Goal: Find specific page/section: Find specific page/section

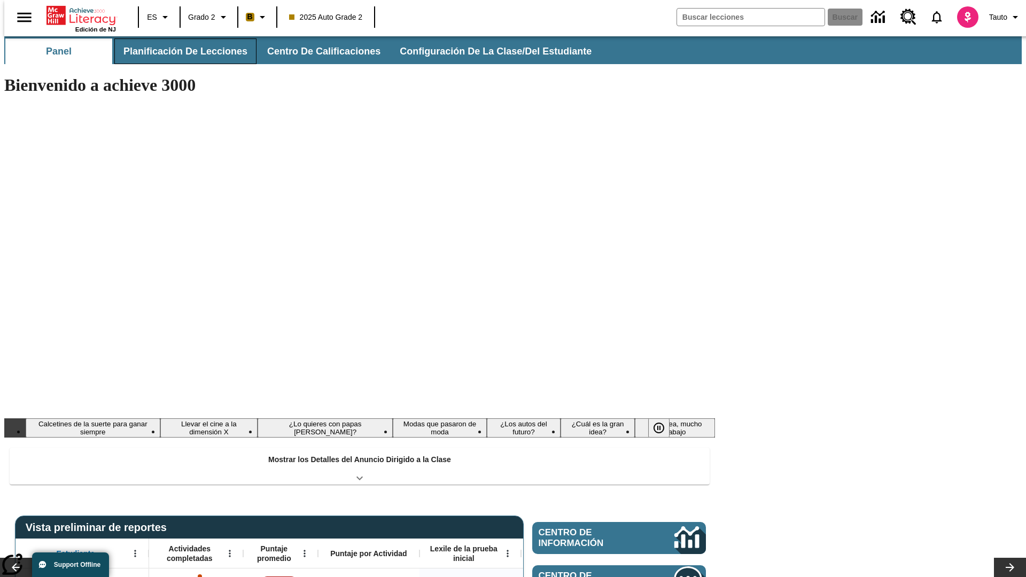
click at [179, 51] on button "Planificación de lecciones" at bounding box center [185, 51] width 142 height 26
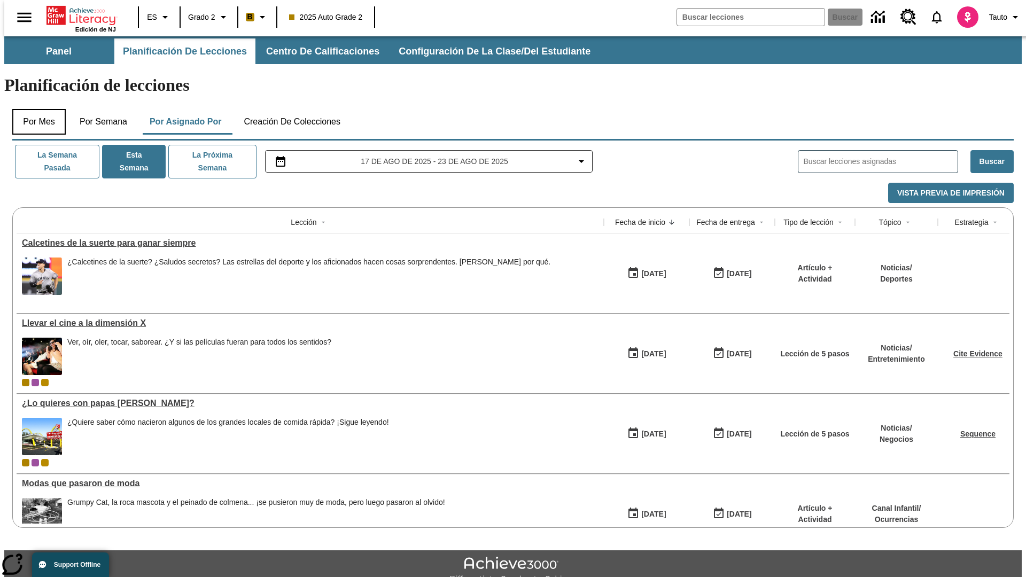
click at [35, 109] on button "Por mes" at bounding box center [38, 122] width 53 height 26
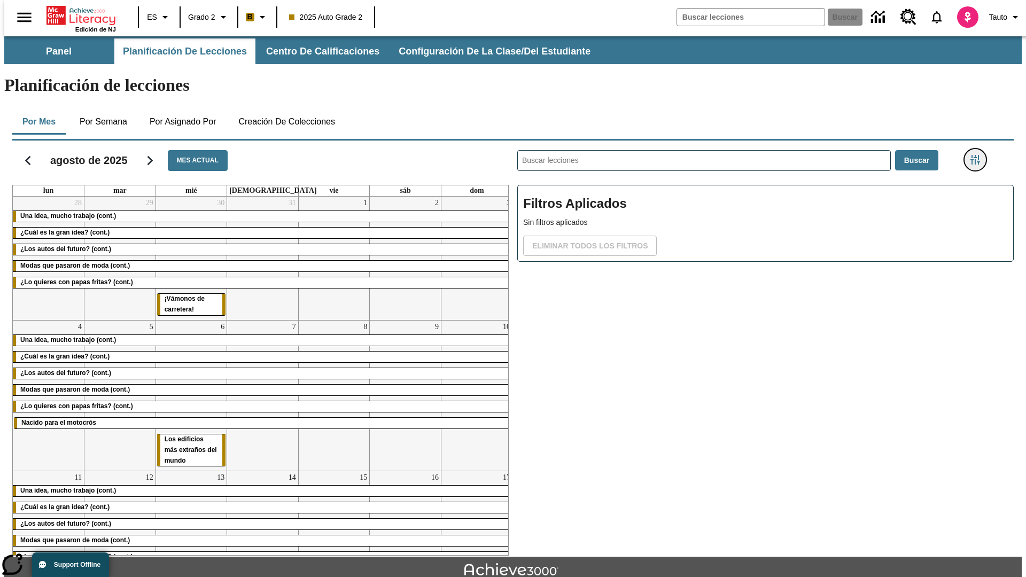
click at [979, 155] on icon "Menú lateral de filtros" at bounding box center [975, 160] width 10 height 10
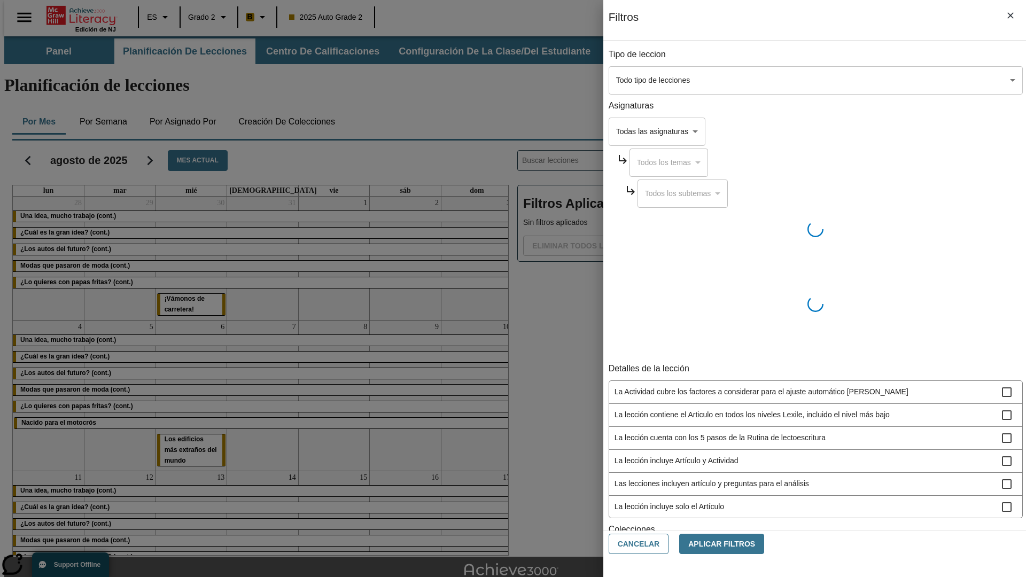
click at [770, 80] on body "[MEDICAL_DATA] al contenido principal Edición de NJ ES Grado 2 B 2025 Auto Grad…" at bounding box center [513, 330] width 1018 height 589
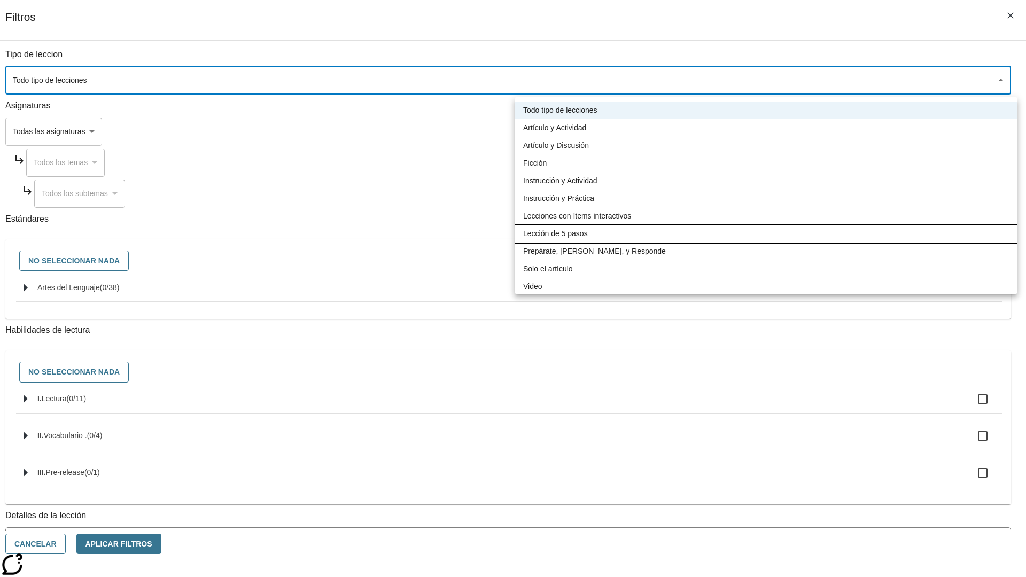
click at [766, 234] on li "Lección de 5 pasos" at bounding box center [766, 234] width 503 height 18
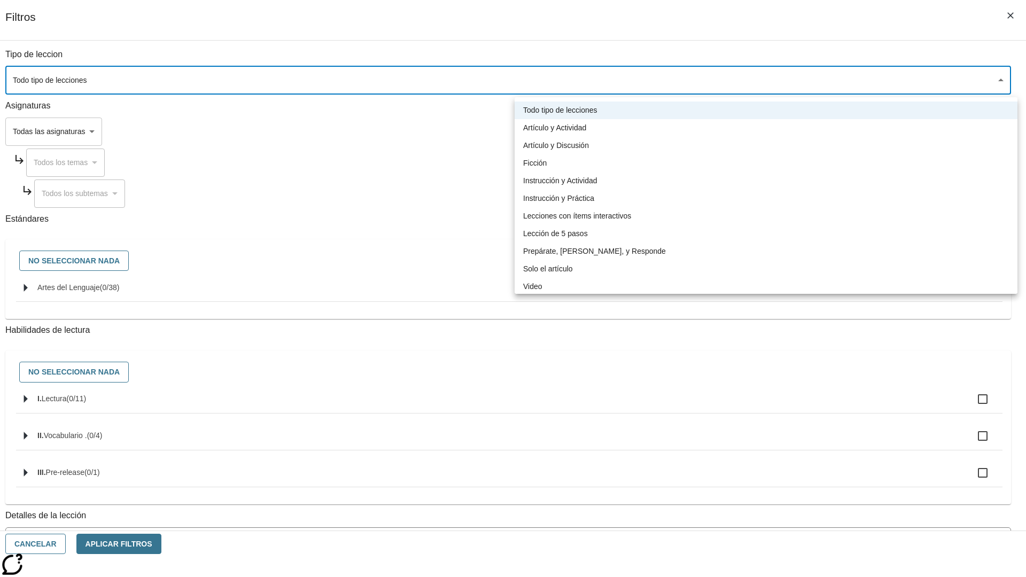
type input "1"
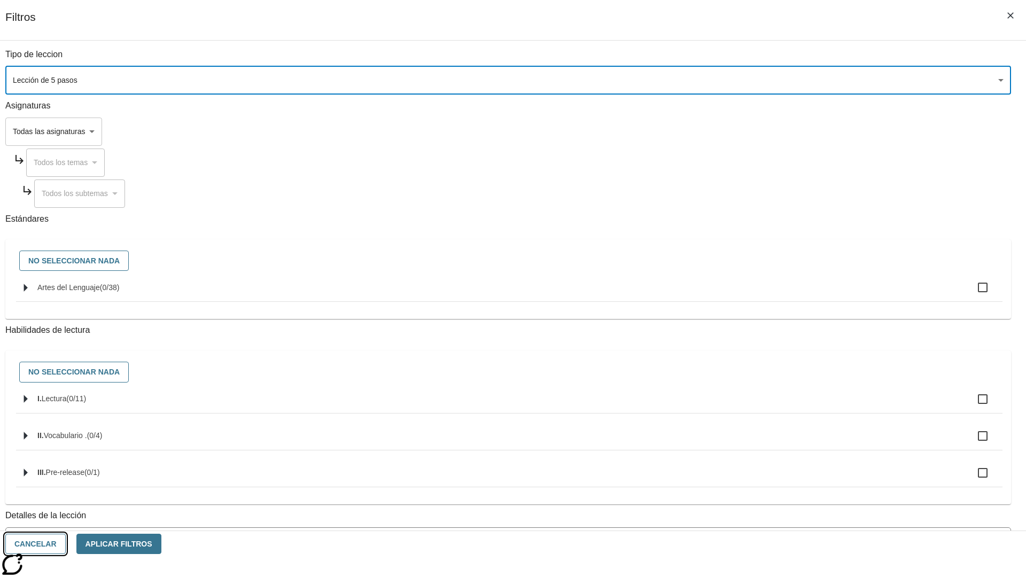
click at [66, 544] on button "Cancelar" at bounding box center [35, 544] width 60 height 21
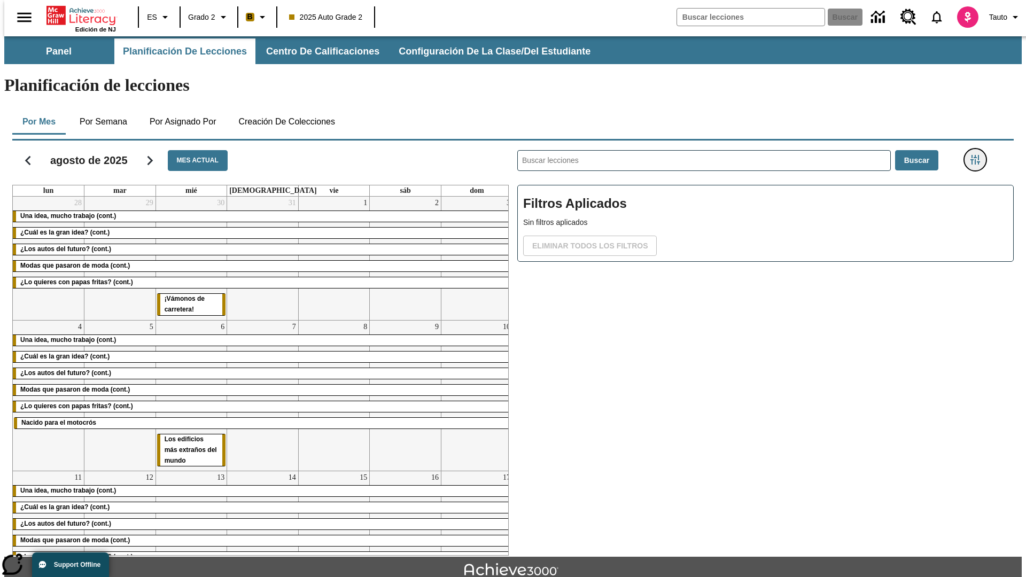
click at [979, 155] on icon "Menú lateral de filtros" at bounding box center [975, 160] width 10 height 10
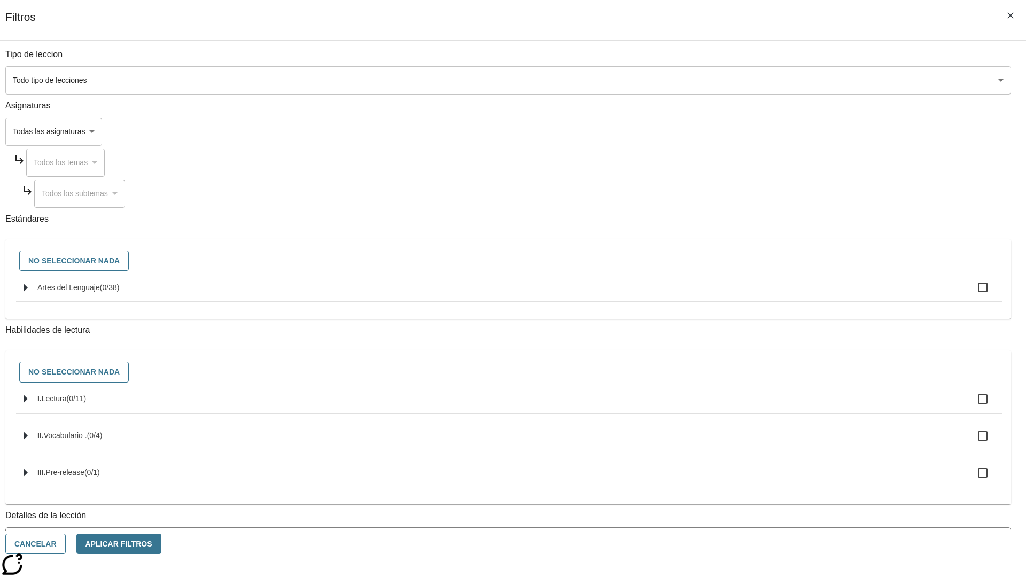
click at [770, 80] on body "[MEDICAL_DATA] al contenido principal Edición de NJ ES Grado 2 B 2025 Auto Grad…" at bounding box center [513, 330] width 1018 height 589
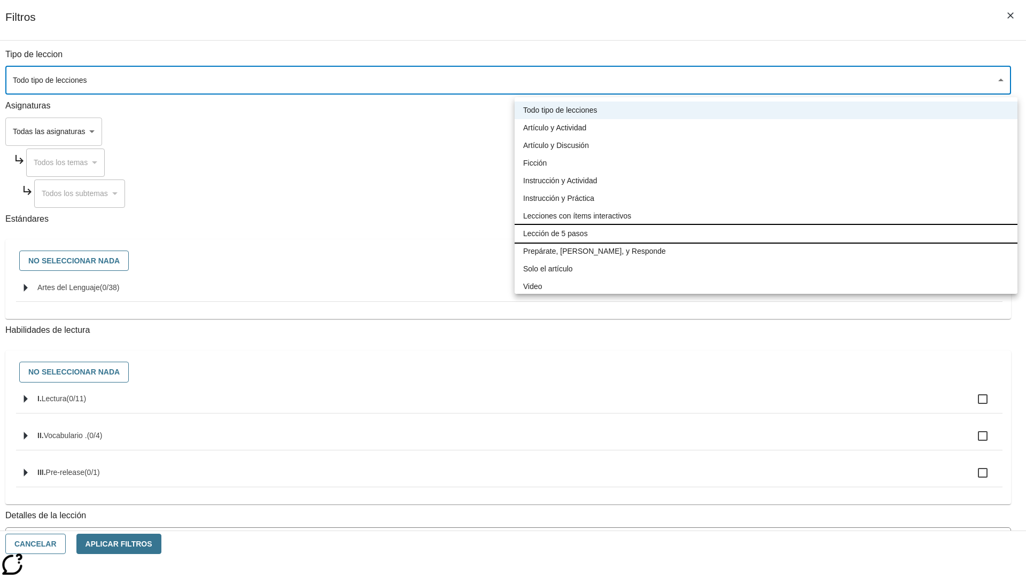
click at [766, 234] on li "Lección de 5 pasos" at bounding box center [766, 234] width 503 height 18
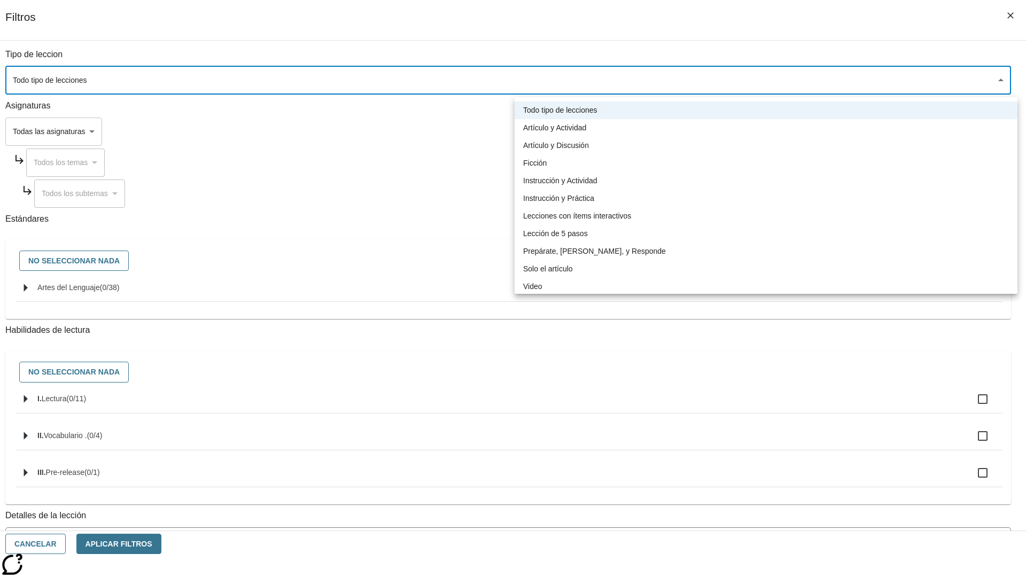
type input "1"
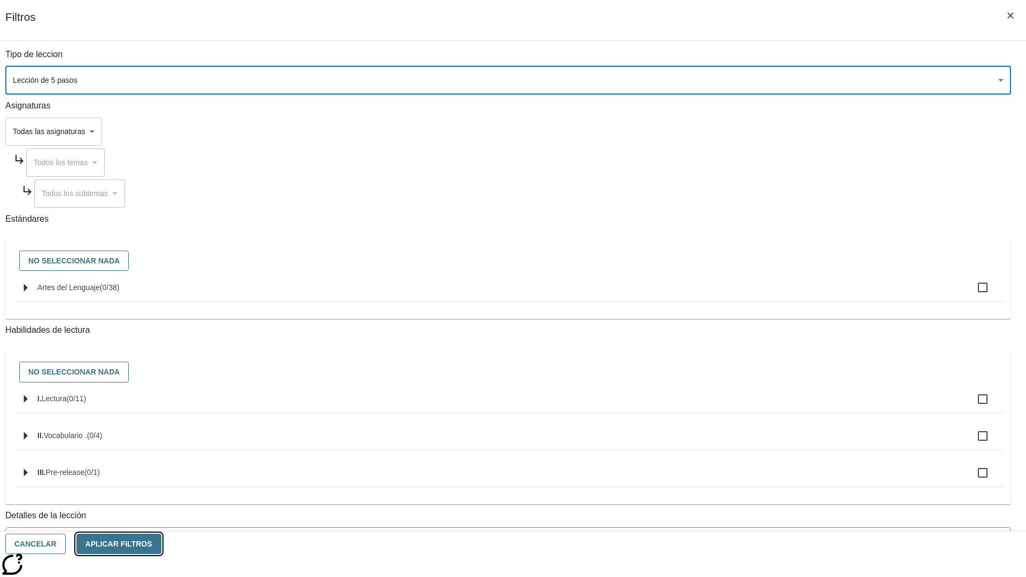
click at [161, 544] on button "Aplicar Filtros" at bounding box center [118, 544] width 85 height 21
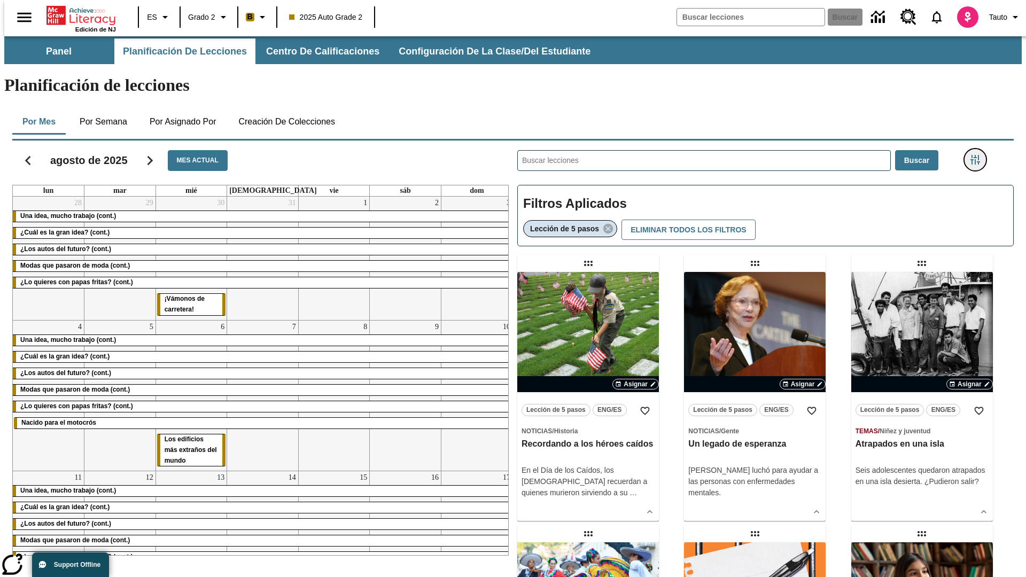
click at [979, 155] on icon "Menú lateral de filtros" at bounding box center [975, 160] width 10 height 10
